Goal: Navigation & Orientation: Understand site structure

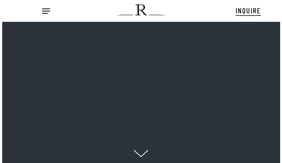
scroll to position [7, 9]
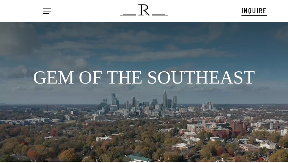
scroll to position [10, 0]
